Goal: Transaction & Acquisition: Download file/media

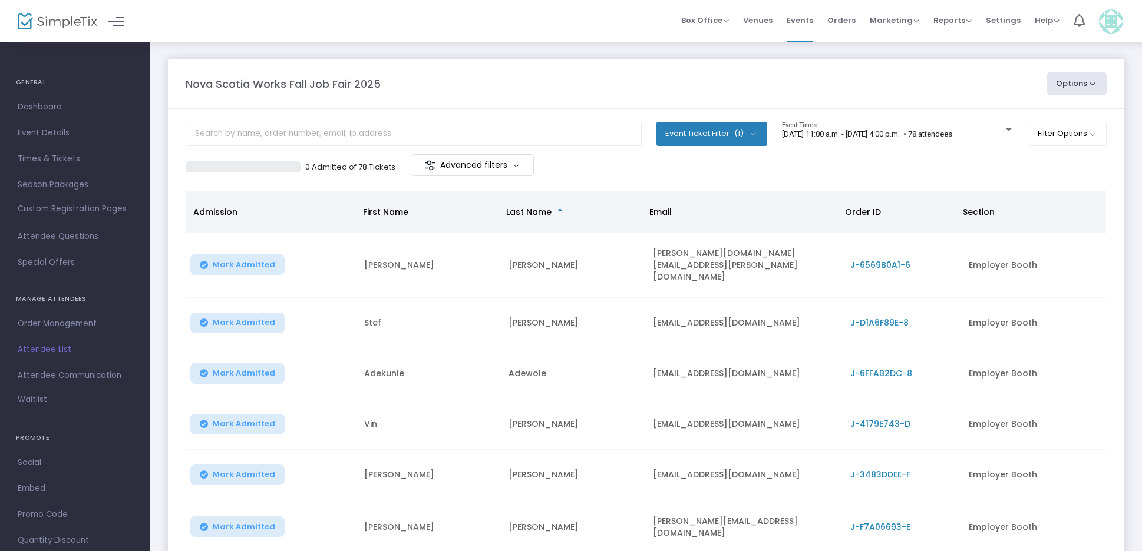
click at [1075, 77] on button "Options" at bounding box center [1077, 84] width 60 height 24
click at [1032, 116] on li "Export List" at bounding box center [1044, 118] width 108 height 23
radio input "false"
radio input "true"
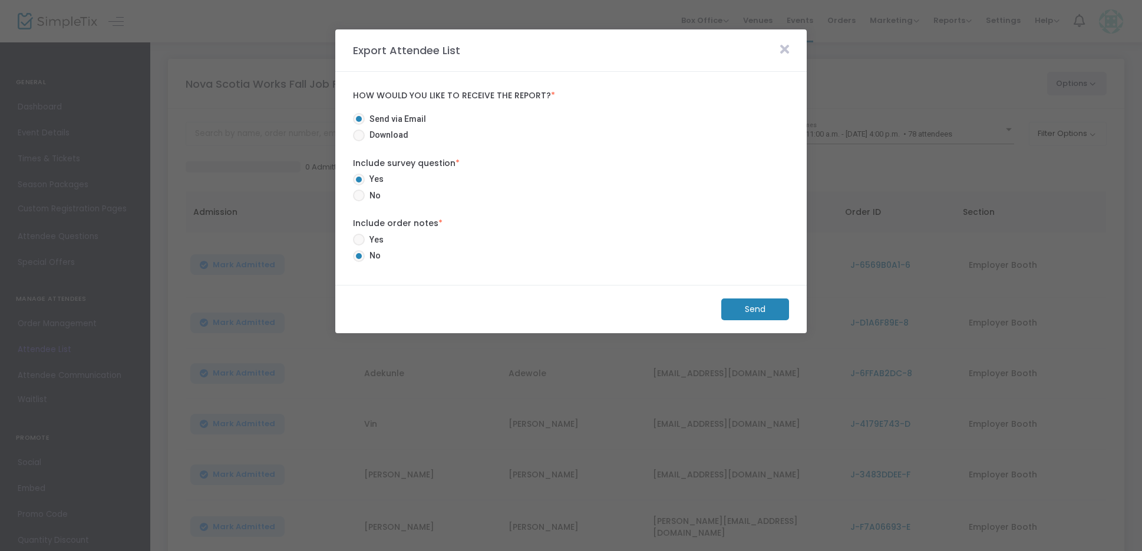
click at [395, 136] on span "Download" at bounding box center [387, 135] width 44 height 12
click at [359, 141] on input "Download" at bounding box center [358, 141] width 1 height 1
radio input "true"
click at [744, 303] on m-button "Download" at bounding box center [745, 310] width 88 height 22
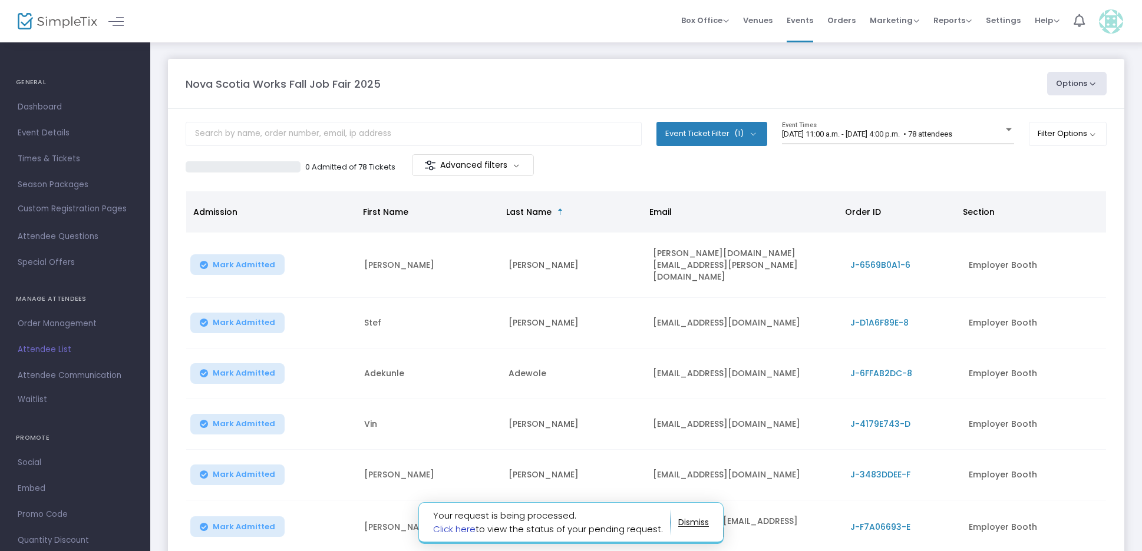
click at [468, 528] on link "Click here" at bounding box center [454, 529] width 42 height 12
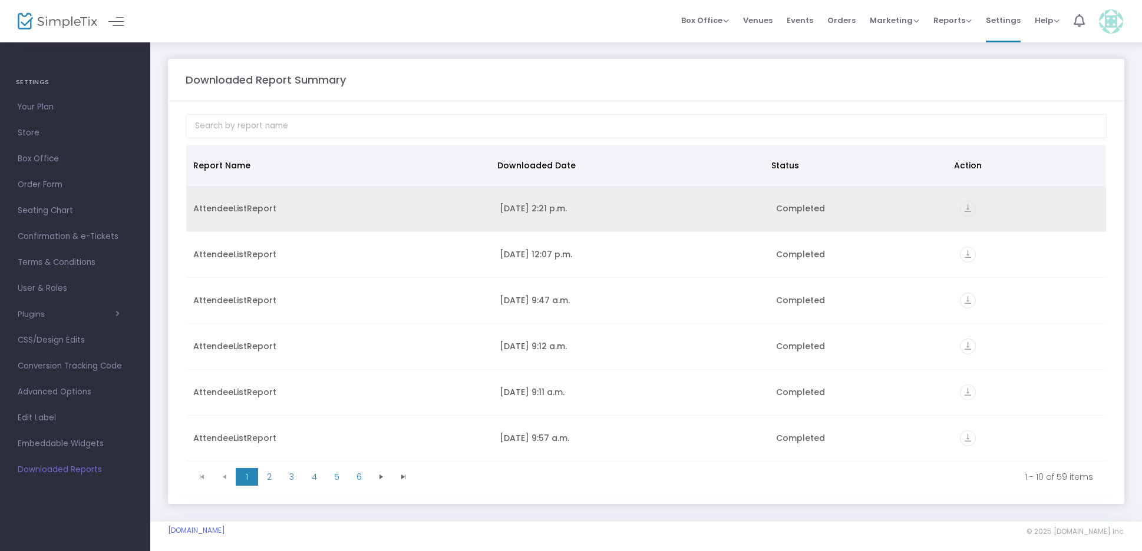
click at [963, 208] on icon "vertical_align_bottom" at bounding box center [968, 209] width 16 height 16
